Goal: Task Accomplishment & Management: Manage account settings

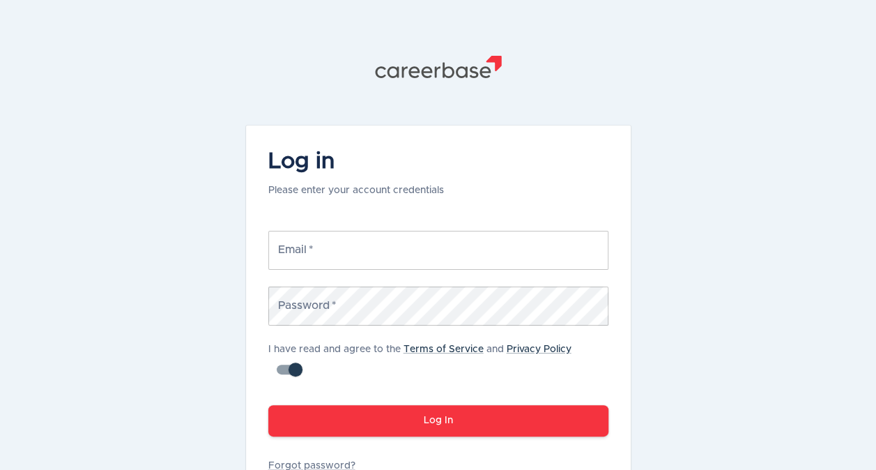
click at [303, 242] on div "Email   * Email *" at bounding box center [438, 250] width 340 height 39
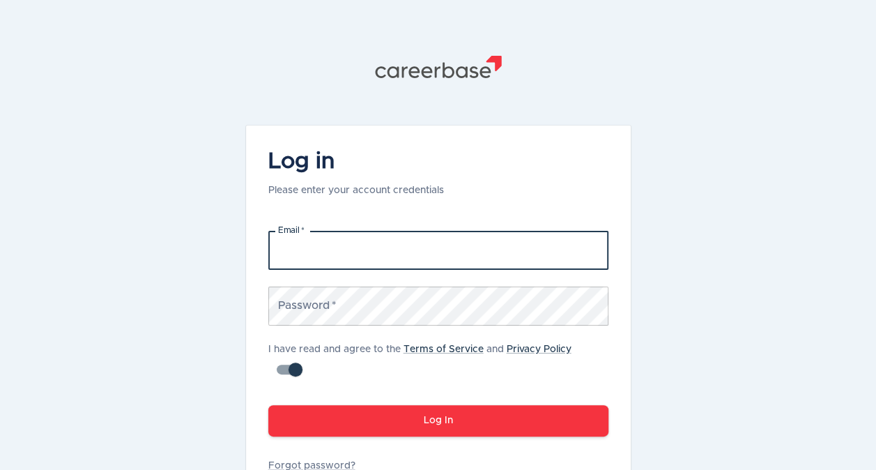
type input "[PERSON_NAME][EMAIL_ADDRESS][PERSON_NAME][DOMAIN_NAME]"
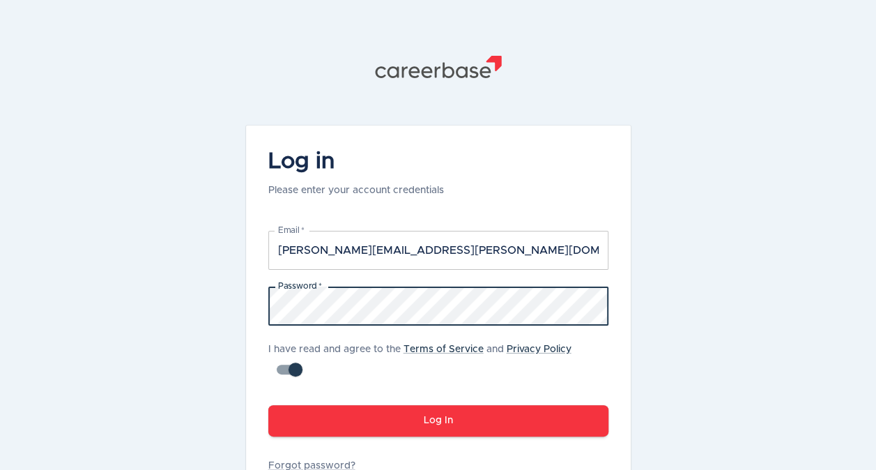
click at [517, 424] on button "Log In" at bounding box center [438, 420] width 340 height 31
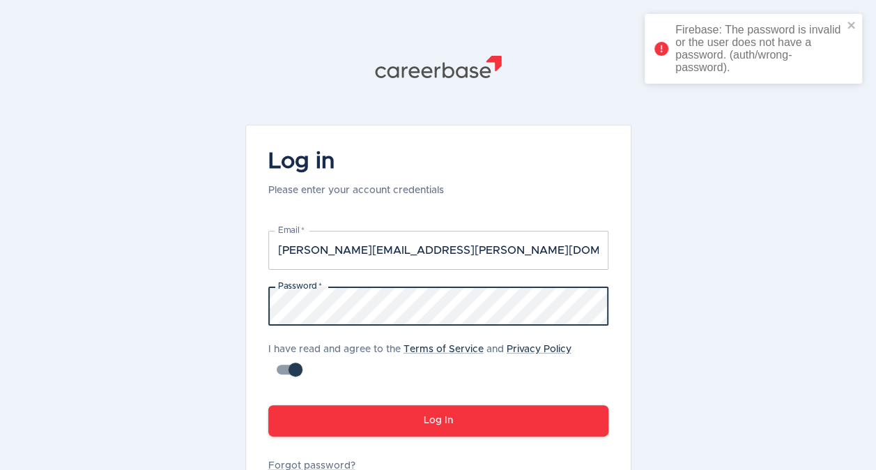
click at [229, 296] on div ".st1{fill:#505150} Log in Please enter your account credentials Email   * [PERS…" at bounding box center [438, 282] width 418 height 564
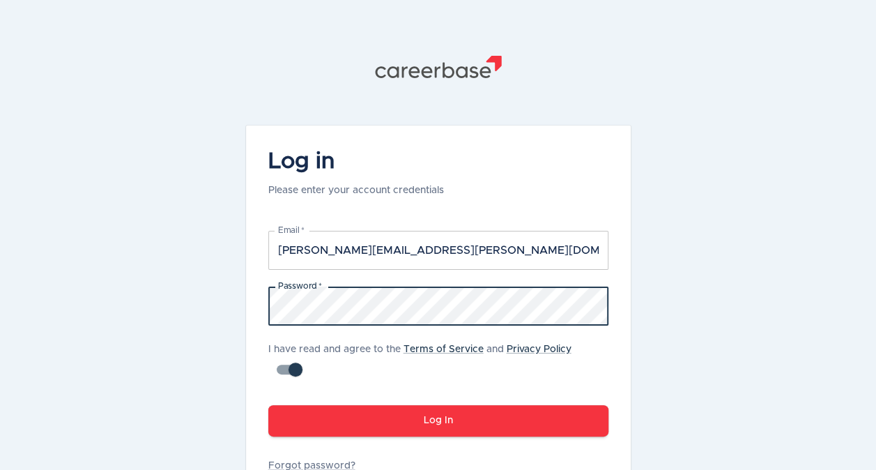
click at [418, 421] on button "Log In" at bounding box center [438, 420] width 340 height 31
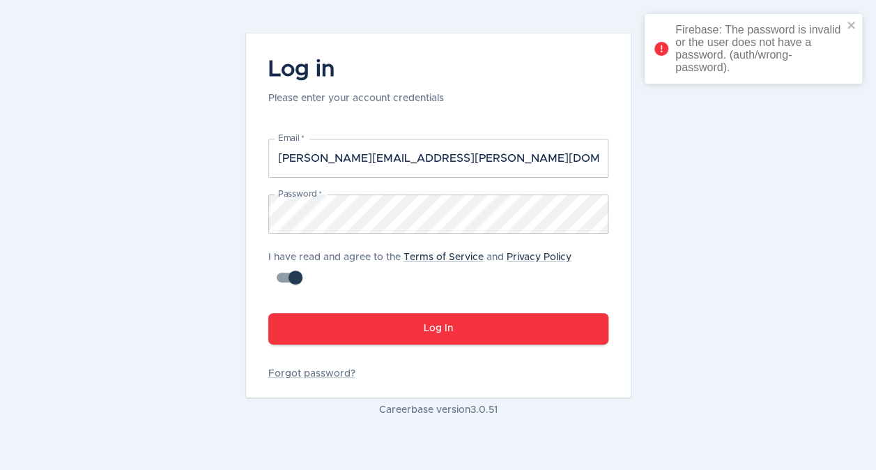
scroll to position [93, 0]
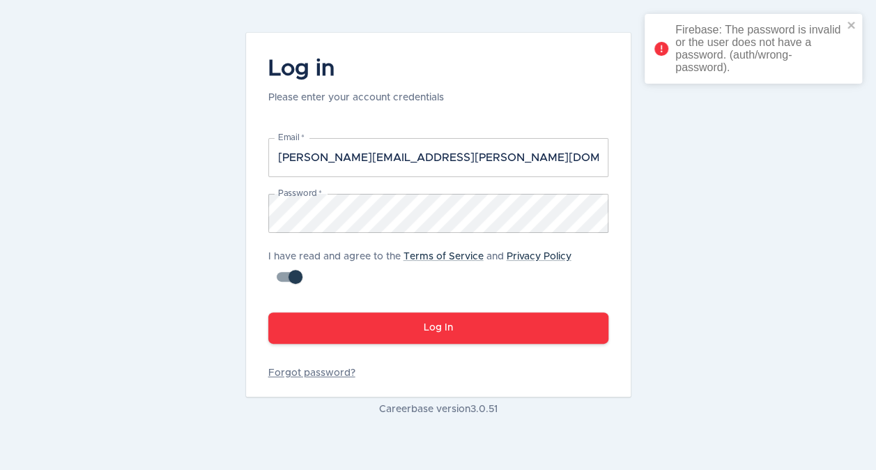
click at [337, 371] on link "Forgot password?" at bounding box center [438, 373] width 340 height 14
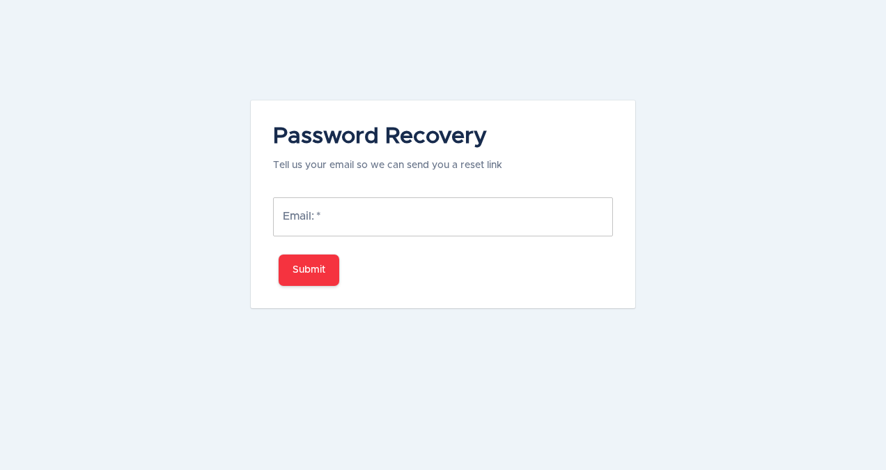
click at [358, 224] on input "Email:   *" at bounding box center [443, 216] width 340 height 39
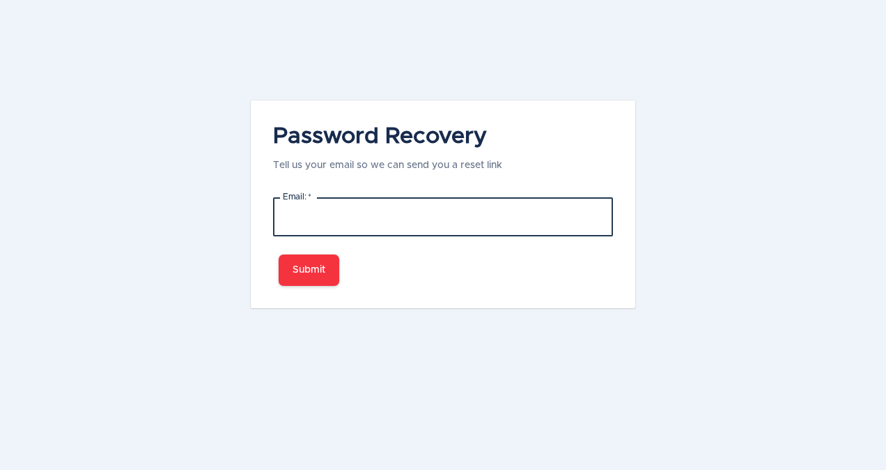
type input "[PERSON_NAME][EMAIL_ADDRESS][PERSON_NAME][DOMAIN_NAME]"
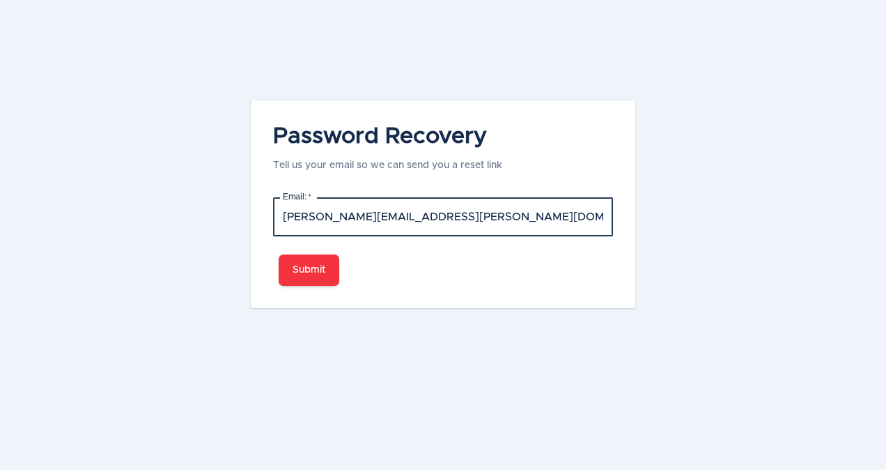
click at [323, 270] on button "Submit" at bounding box center [309, 269] width 61 height 31
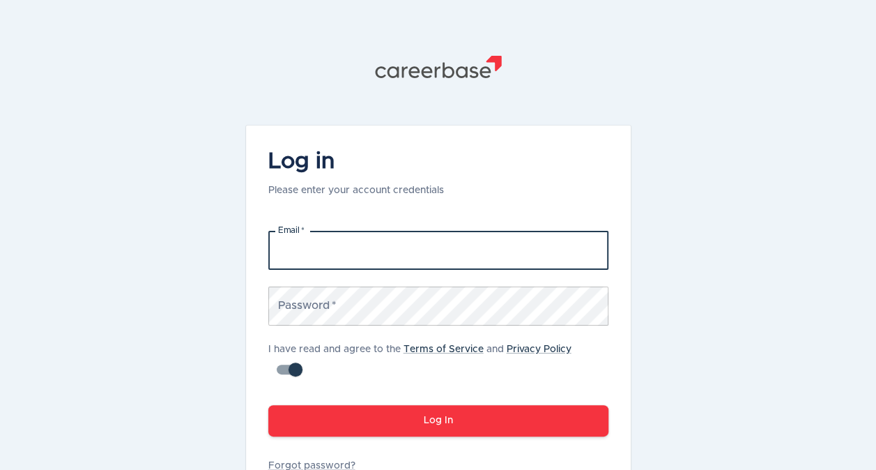
click at [419, 256] on input "Email   *" at bounding box center [438, 250] width 340 height 39
type input "[PERSON_NAME][EMAIL_ADDRESS][PERSON_NAME][DOMAIN_NAME]"
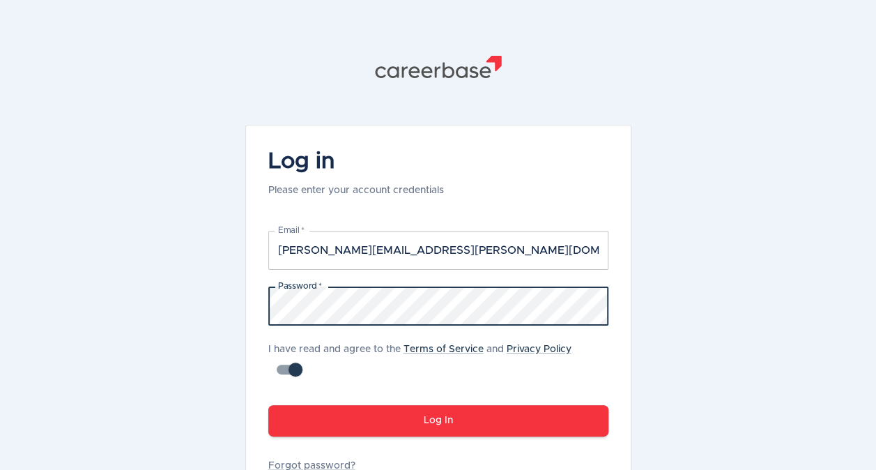
click at [525, 422] on button "Log In" at bounding box center [438, 420] width 340 height 31
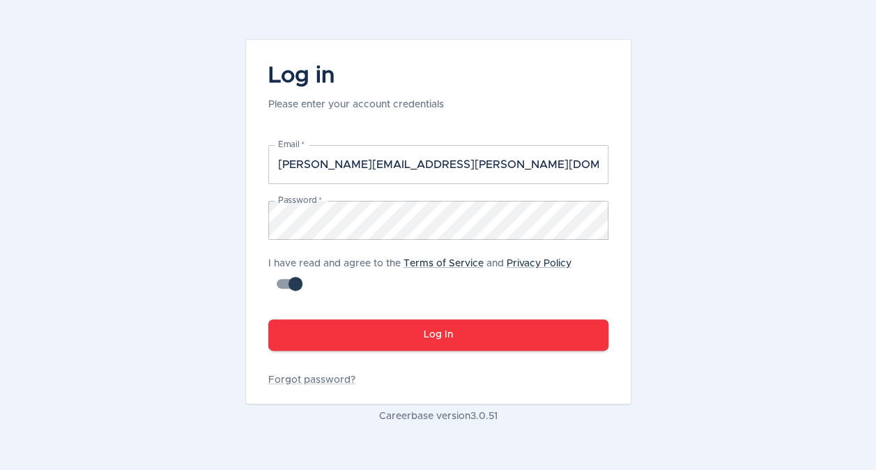
scroll to position [95, 0]
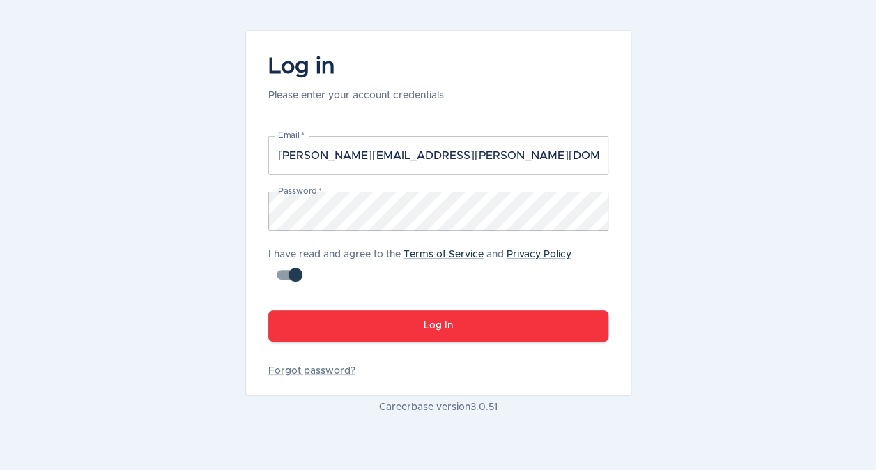
click at [451, 325] on button "Log In" at bounding box center [438, 325] width 340 height 31
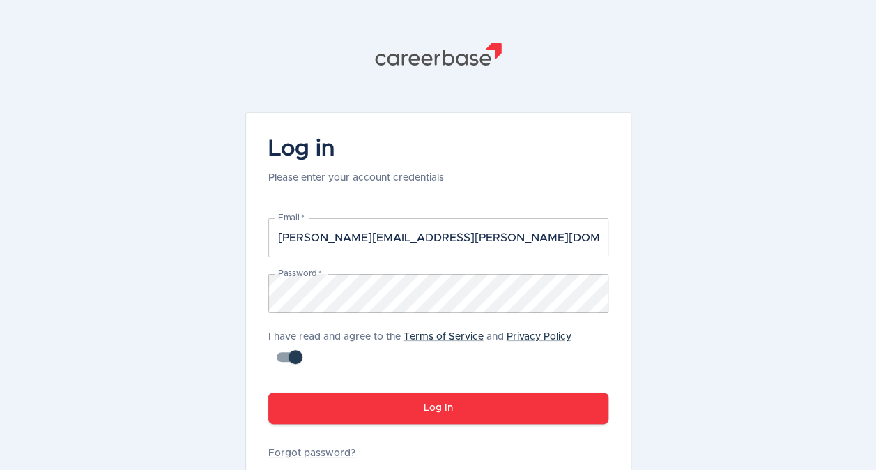
scroll to position [0, 0]
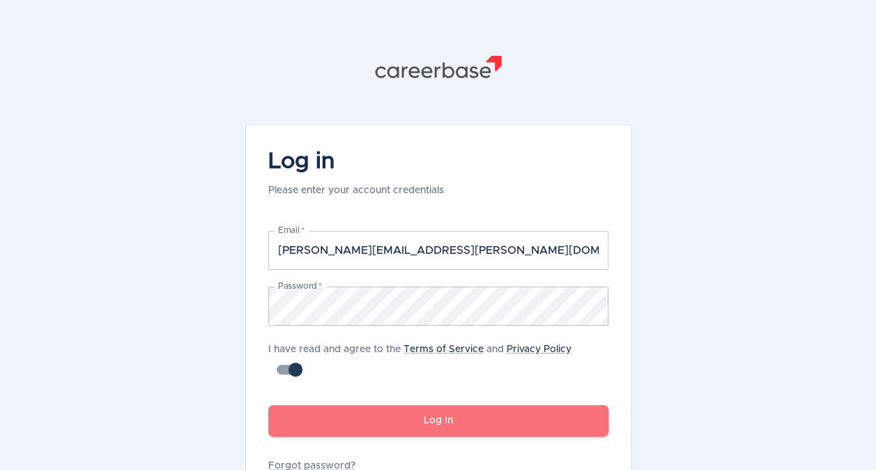
click at [433, 414] on button "Log In" at bounding box center [438, 420] width 340 height 31
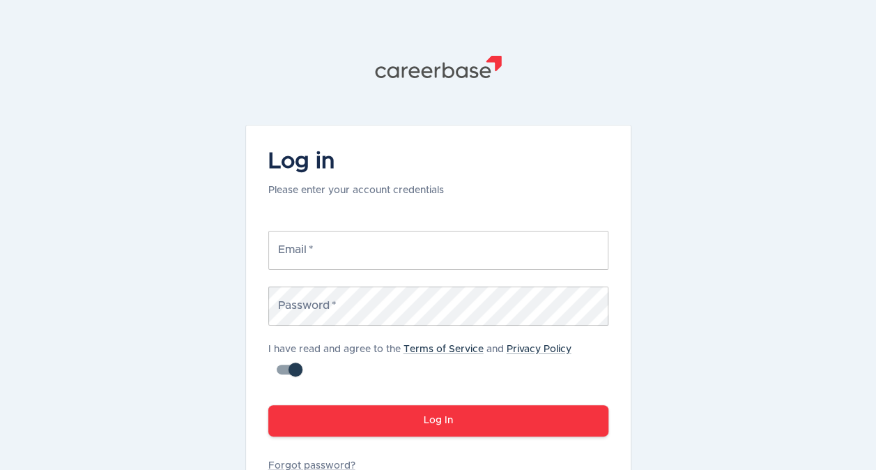
click at [408, 254] on input "Email   *" at bounding box center [438, 250] width 340 height 39
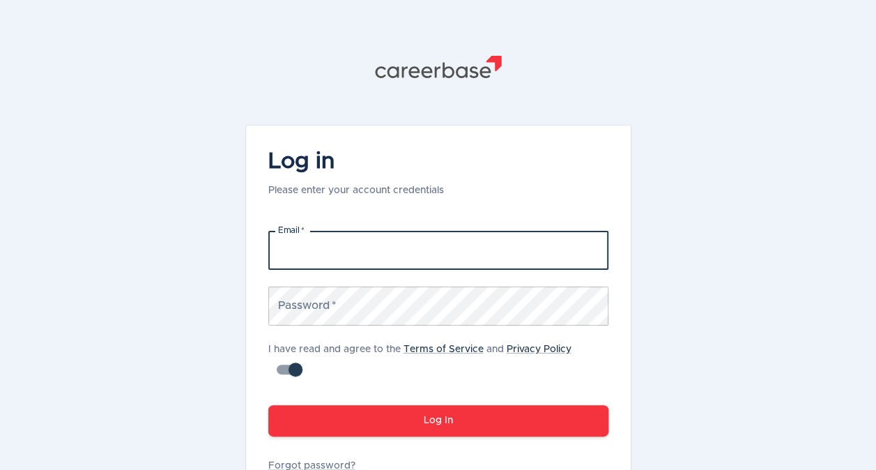
type input "[PERSON_NAME][EMAIL_ADDRESS][PERSON_NAME][DOMAIN_NAME]"
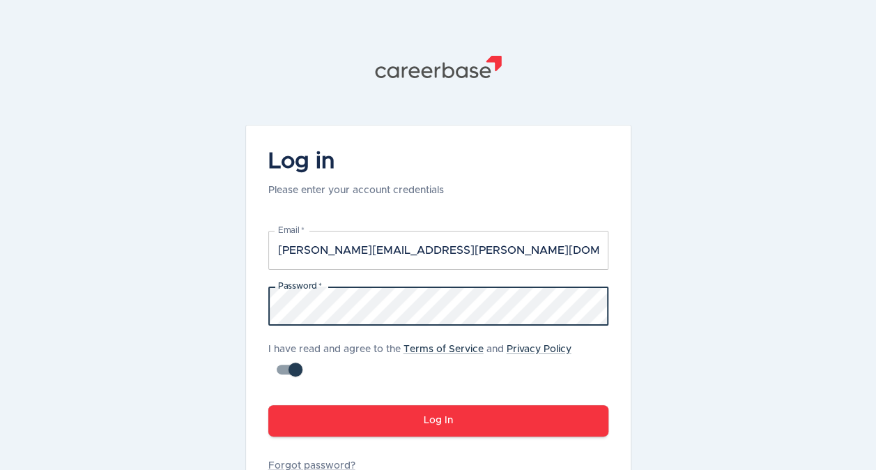
click at [506, 422] on button "Log In" at bounding box center [438, 420] width 340 height 31
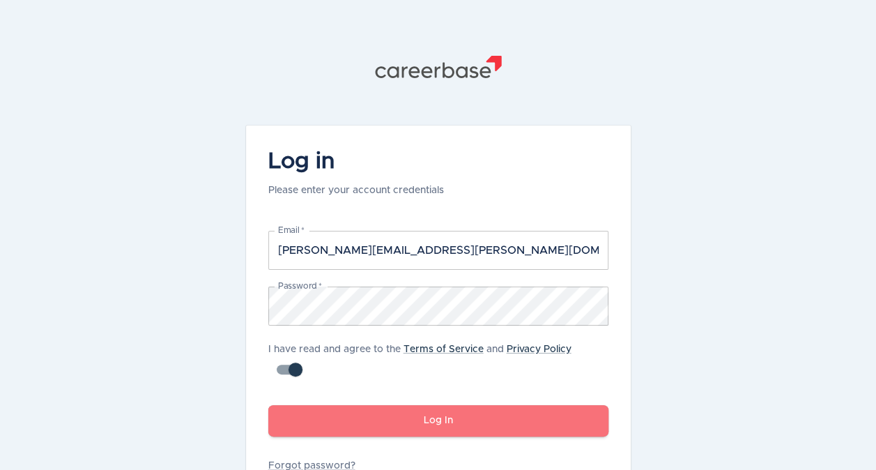
click at [369, 419] on button "Log In" at bounding box center [438, 420] width 340 height 31
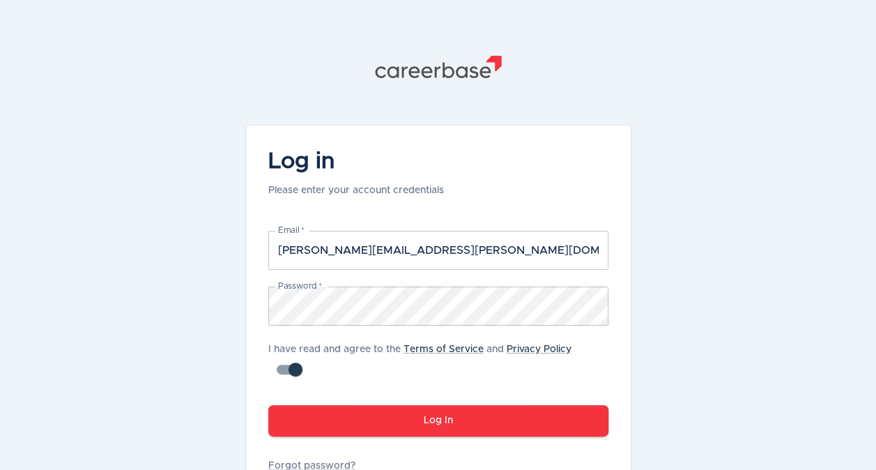
scroll to position [95, 0]
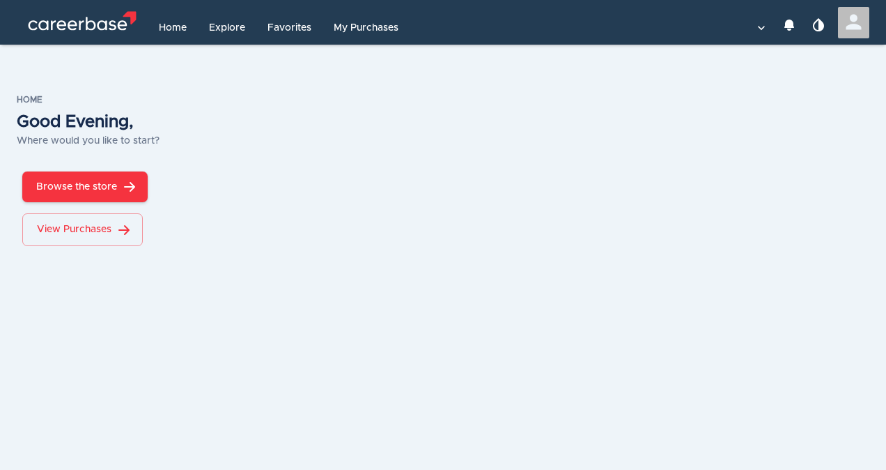
click at [851, 26] on icon "button" at bounding box center [854, 23] width 16 height 16
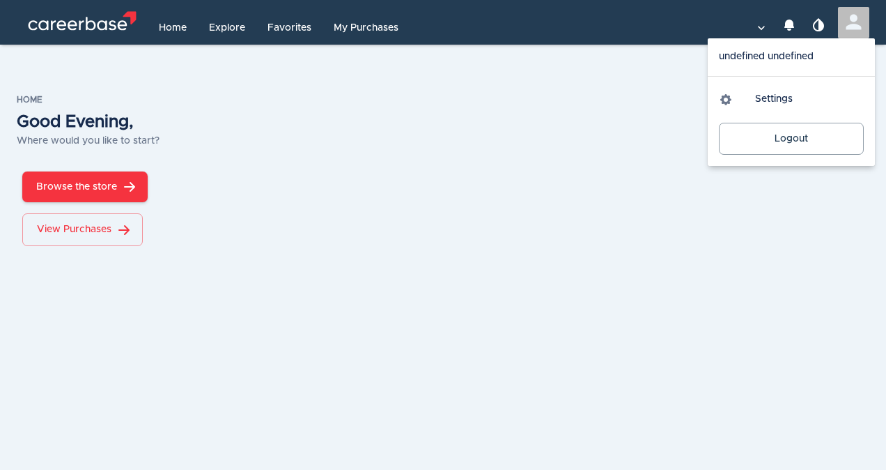
click at [414, 126] on div at bounding box center [443, 235] width 886 height 470
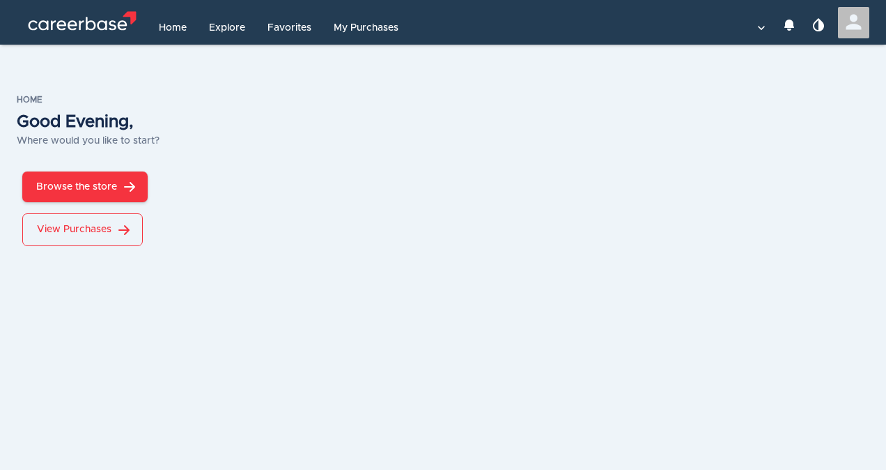
click at [96, 229] on button "View Purchases" at bounding box center [82, 229] width 121 height 33
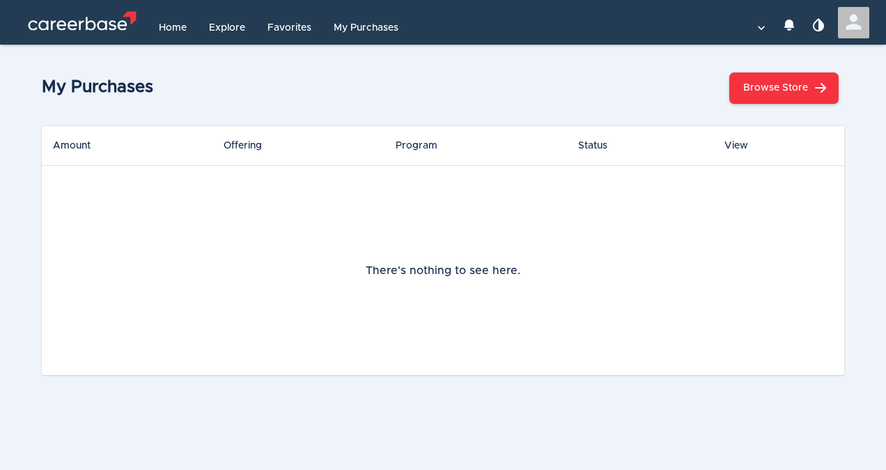
click at [384, 30] on p "My Purchases" at bounding box center [366, 28] width 65 height 14
click at [298, 31] on p "Favorites" at bounding box center [290, 28] width 44 height 14
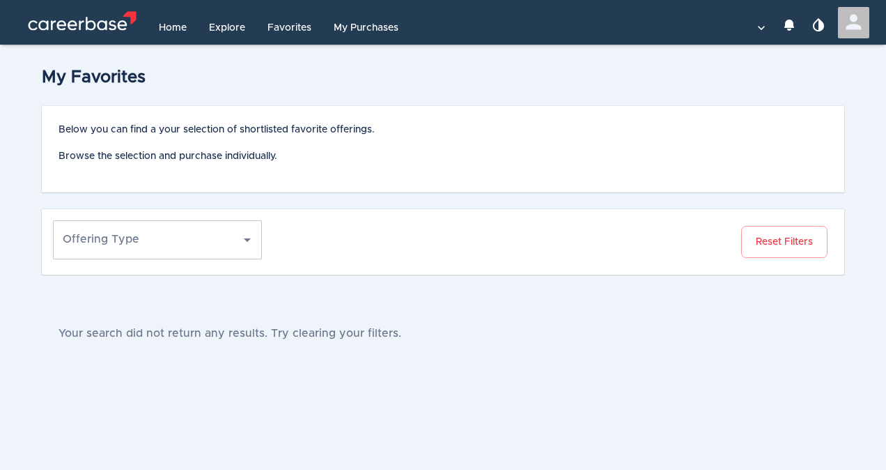
click at [234, 26] on p "Explore" at bounding box center [227, 28] width 36 height 14
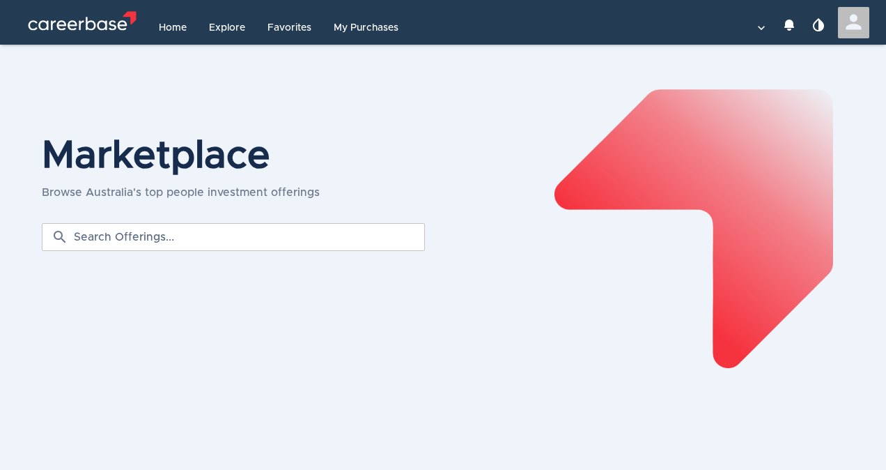
click at [167, 25] on p "Home" at bounding box center [173, 28] width 28 height 14
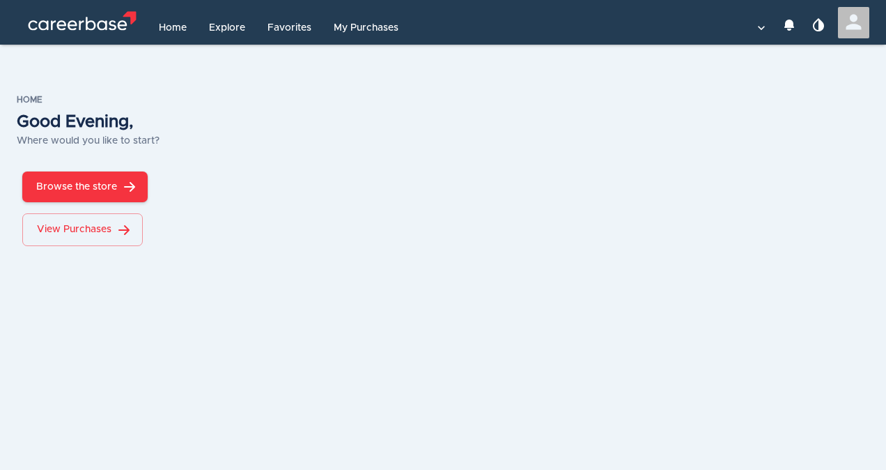
click at [96, 24] on icon ".st2{fill:#fff}" at bounding box center [82, 20] width 131 height 29
click at [78, 25] on icon ".st2{fill:#fff}" at bounding box center [82, 20] width 131 height 29
click at [845, 26] on icon "button" at bounding box center [854, 22] width 24 height 24
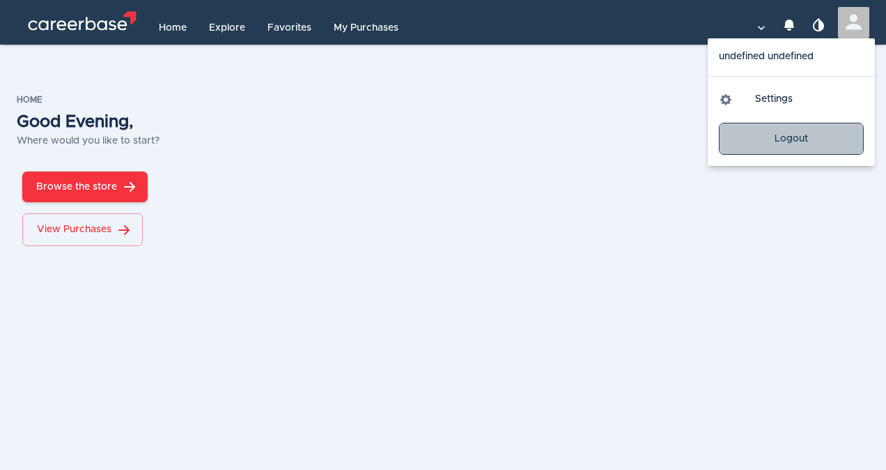
click at [808, 134] on button "Logout" at bounding box center [791, 139] width 145 height 33
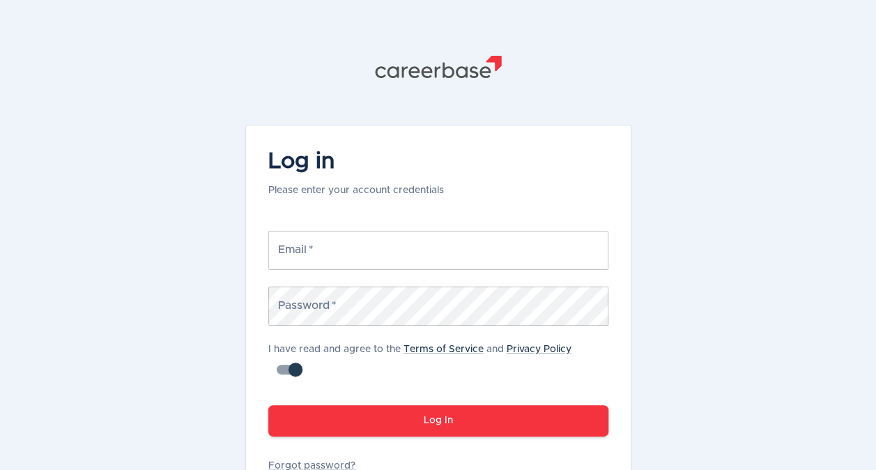
click at [363, 259] on input "Email   *" at bounding box center [438, 250] width 340 height 39
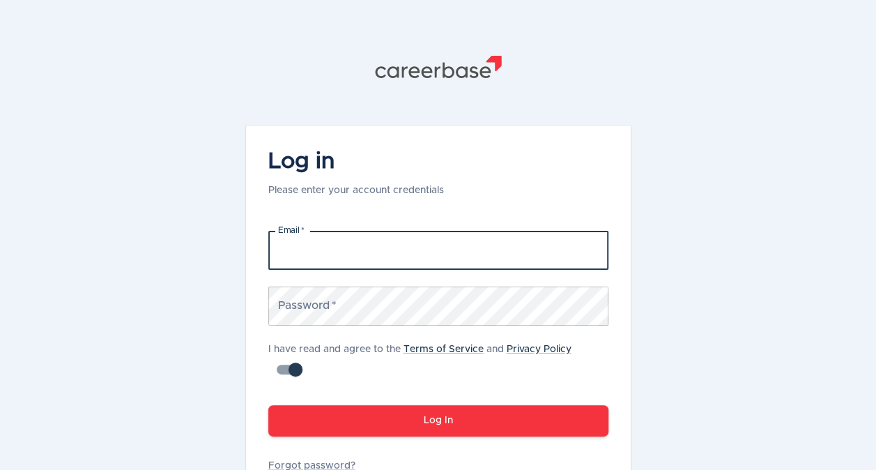
type input "[PERSON_NAME][EMAIL_ADDRESS][PERSON_NAME][DOMAIN_NAME]"
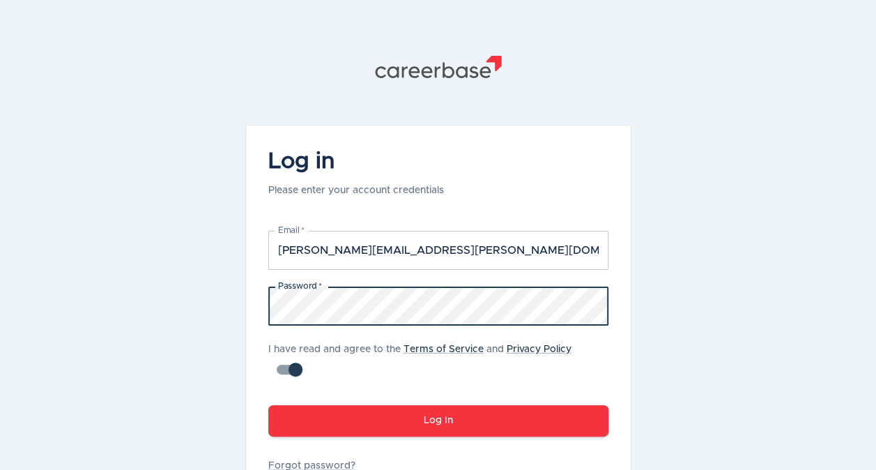
click at [366, 415] on button "Log In" at bounding box center [438, 420] width 340 height 31
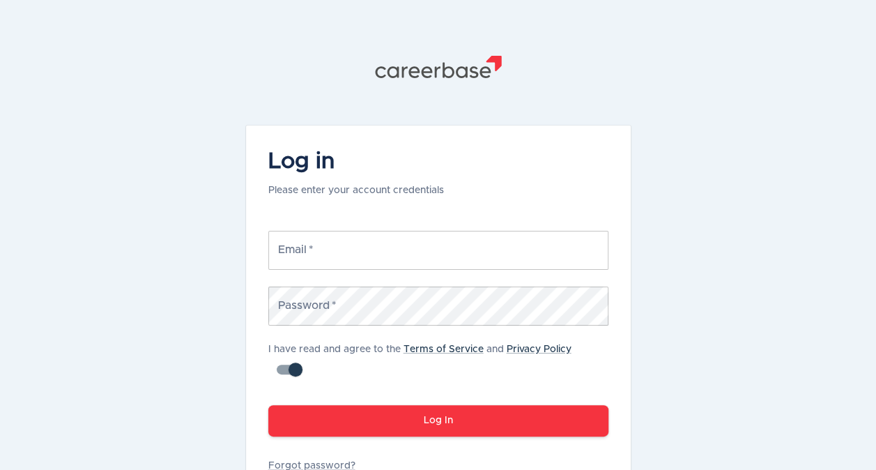
click at [325, 251] on input "Email   *" at bounding box center [438, 250] width 340 height 39
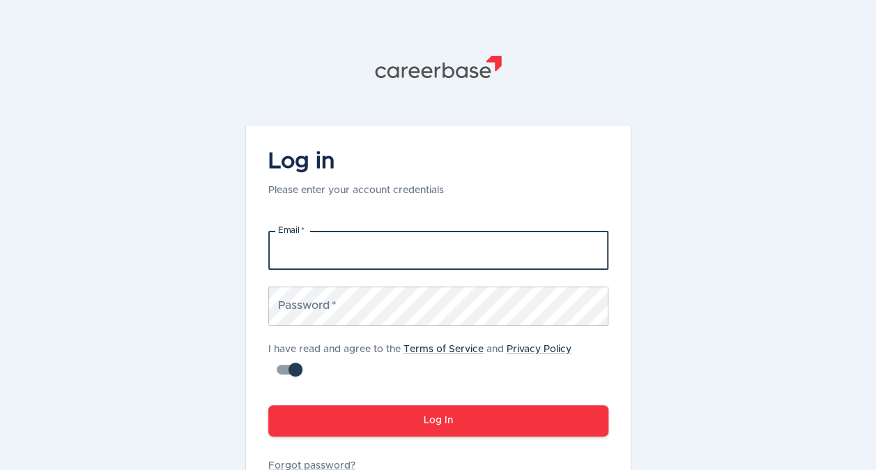
type input "[PERSON_NAME][EMAIL_ADDRESS][PERSON_NAME][DOMAIN_NAME]"
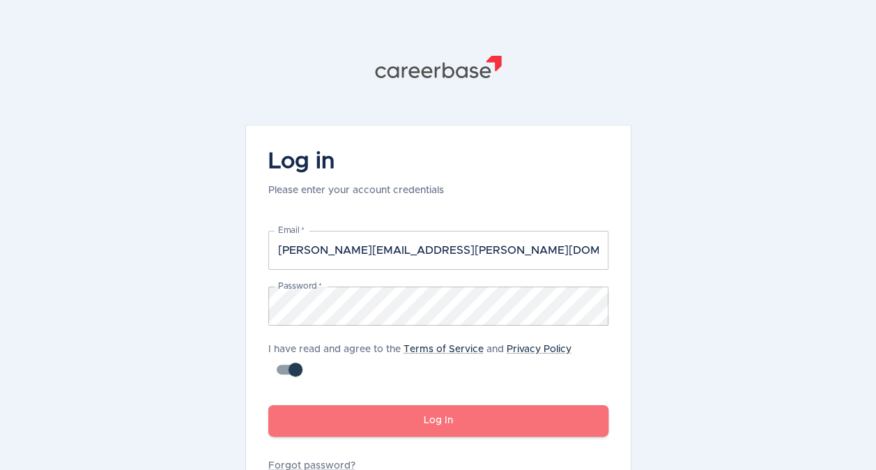
click at [392, 424] on button "Log In" at bounding box center [438, 420] width 340 height 31
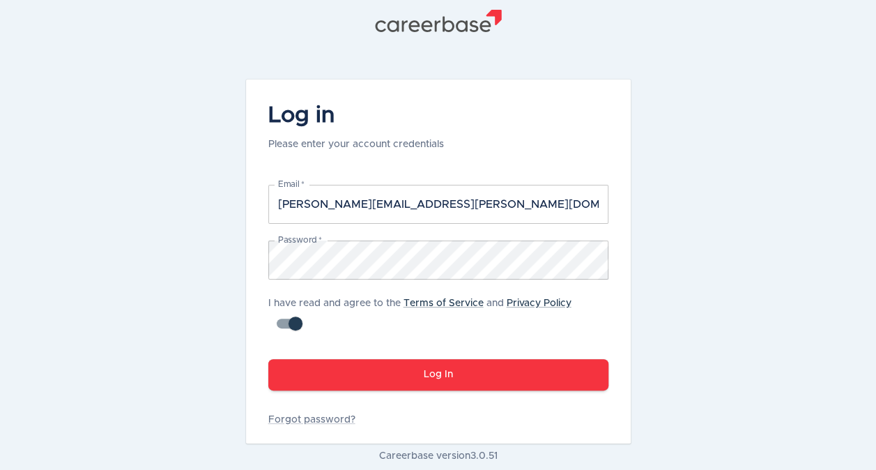
scroll to position [47, 0]
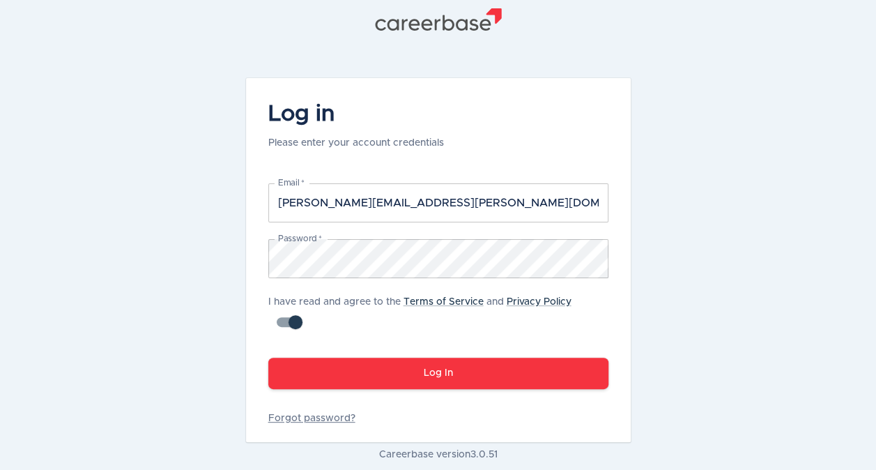
click at [340, 415] on link "Forgot password?" at bounding box center [438, 418] width 340 height 14
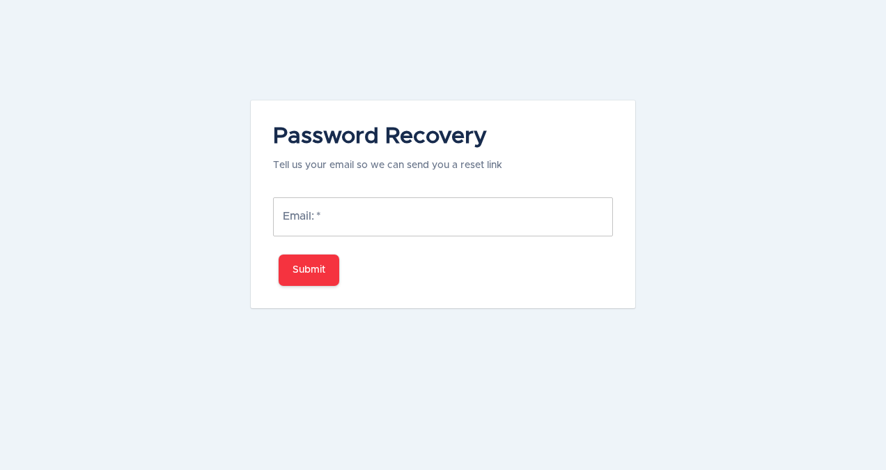
click at [371, 212] on input "Email:   *" at bounding box center [443, 216] width 340 height 39
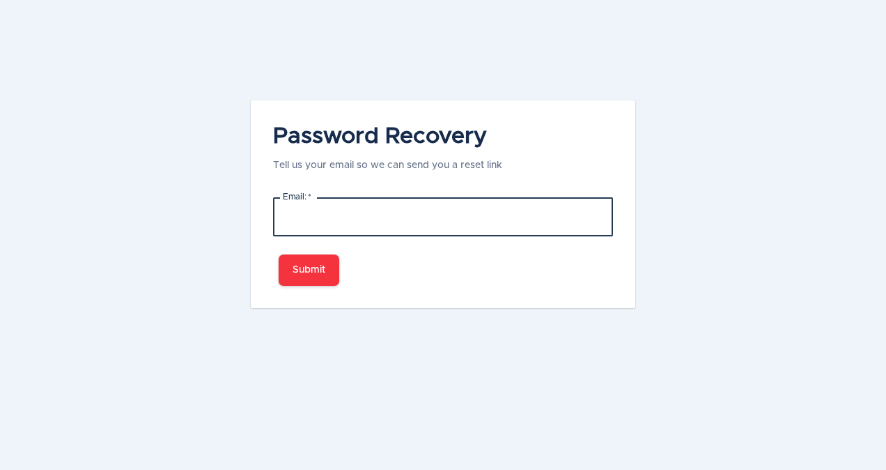
type input "[PERSON_NAME][EMAIL_ADDRESS][PERSON_NAME][DOMAIN_NAME]"
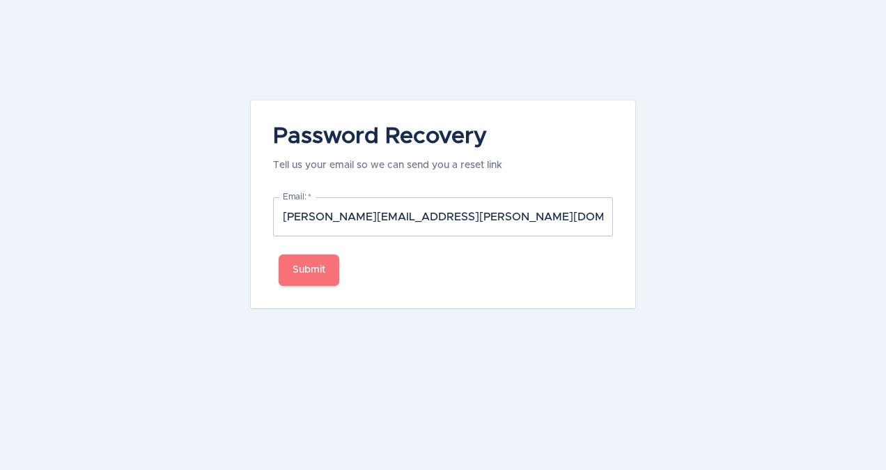
click at [335, 274] on button "Submit" at bounding box center [309, 269] width 61 height 31
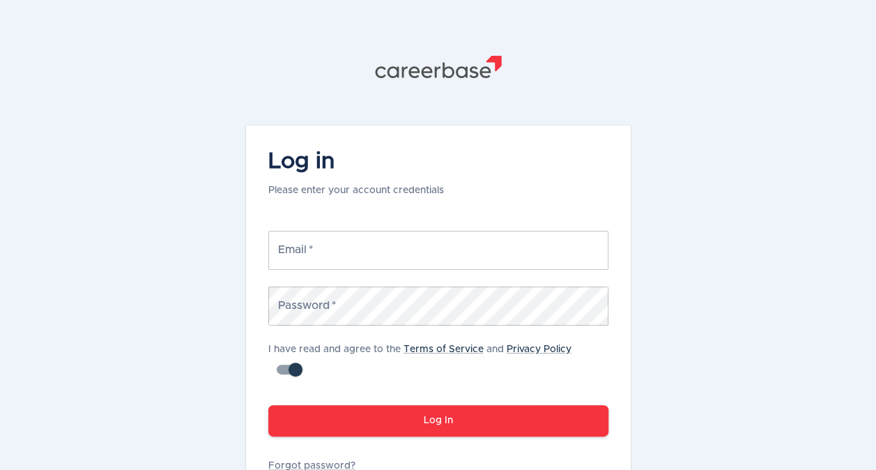
click at [385, 261] on input "Email   *" at bounding box center [438, 250] width 340 height 39
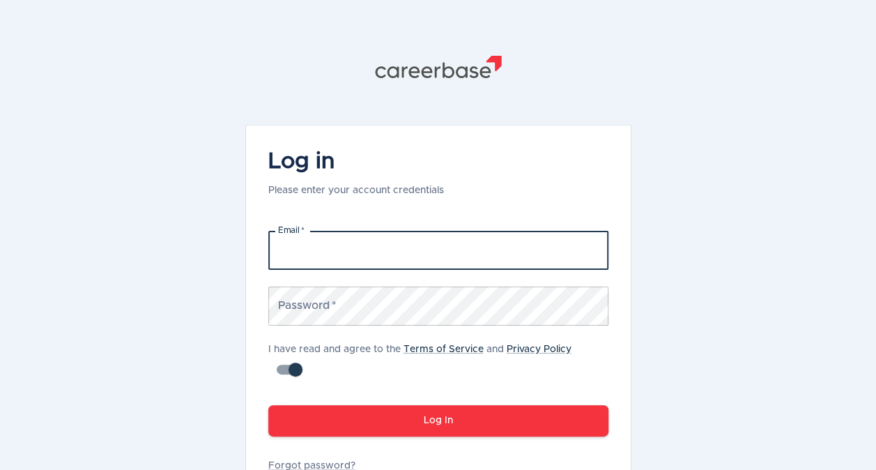
type input "[PERSON_NAME][EMAIL_ADDRESS][PERSON_NAME][DOMAIN_NAME]"
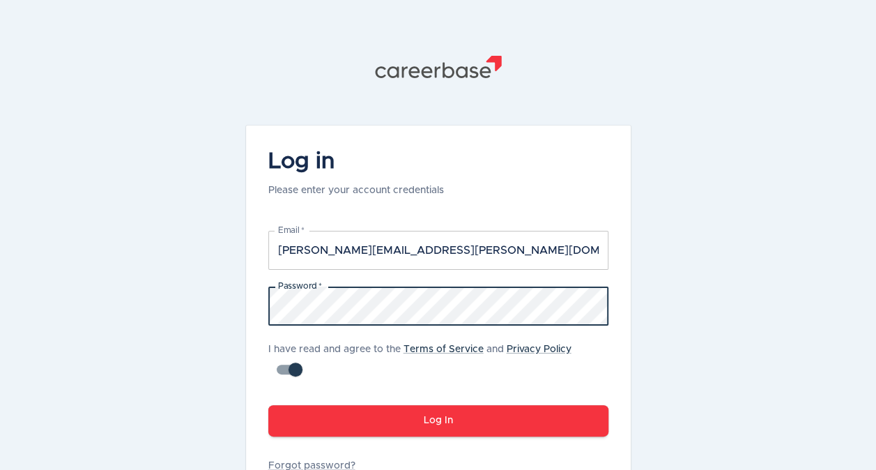
click at [398, 420] on button "Log In" at bounding box center [438, 420] width 340 height 31
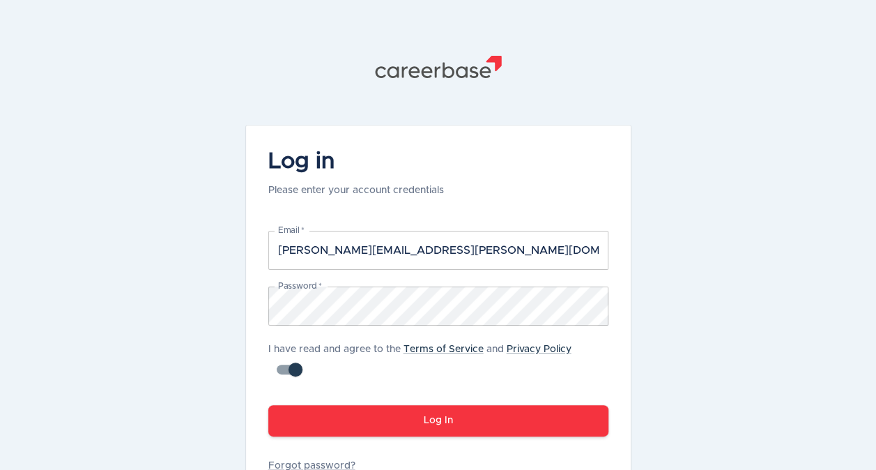
click at [440, 71] on icon ".st1{fill:#505150}" at bounding box center [438, 67] width 153 height 22
click at [438, 68] on icon ".st1{fill:#505150}" at bounding box center [438, 67] width 153 height 22
